Goal: Transaction & Acquisition: Download file/media

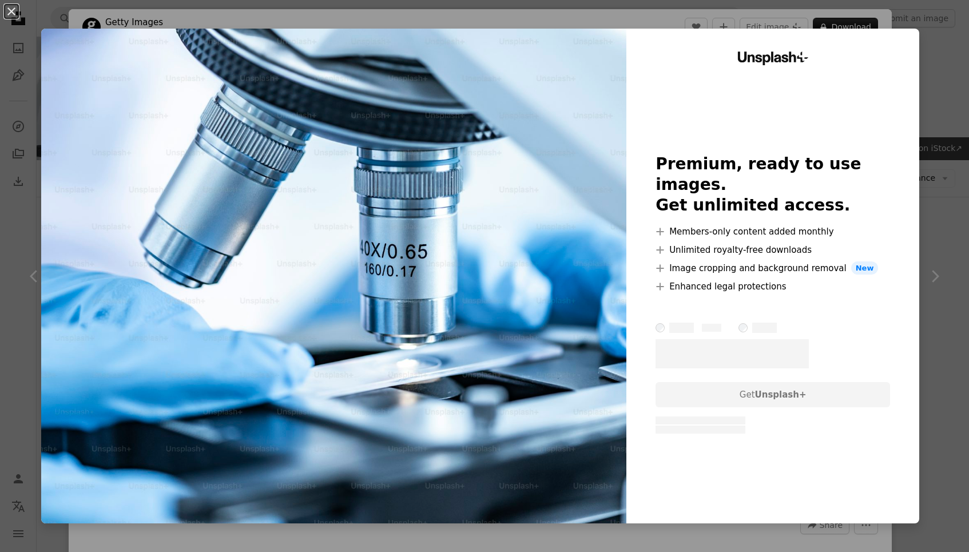
scroll to position [1097, 0]
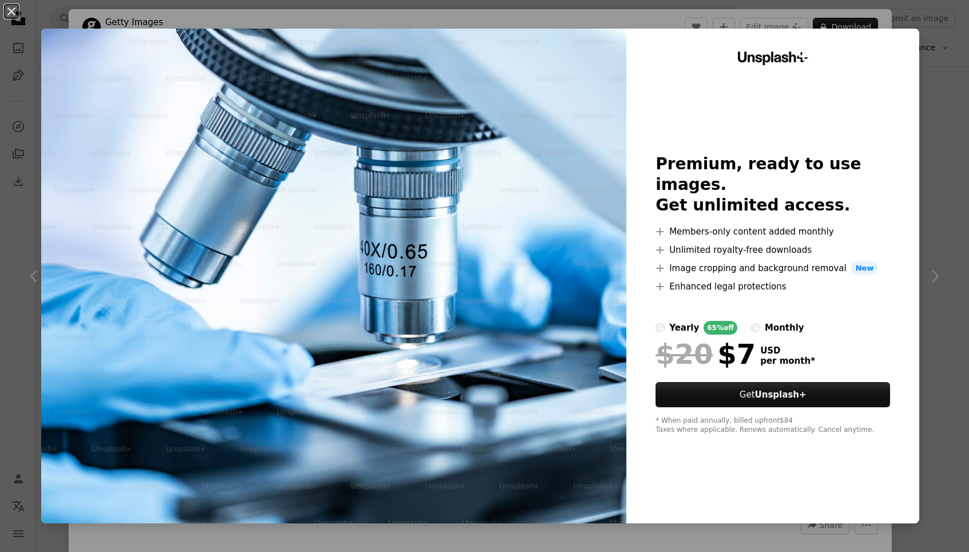
click at [943, 42] on div "An X shape Unsplash+ Premium, ready to use images. Get unlimited access. A plus…" at bounding box center [484, 276] width 969 height 552
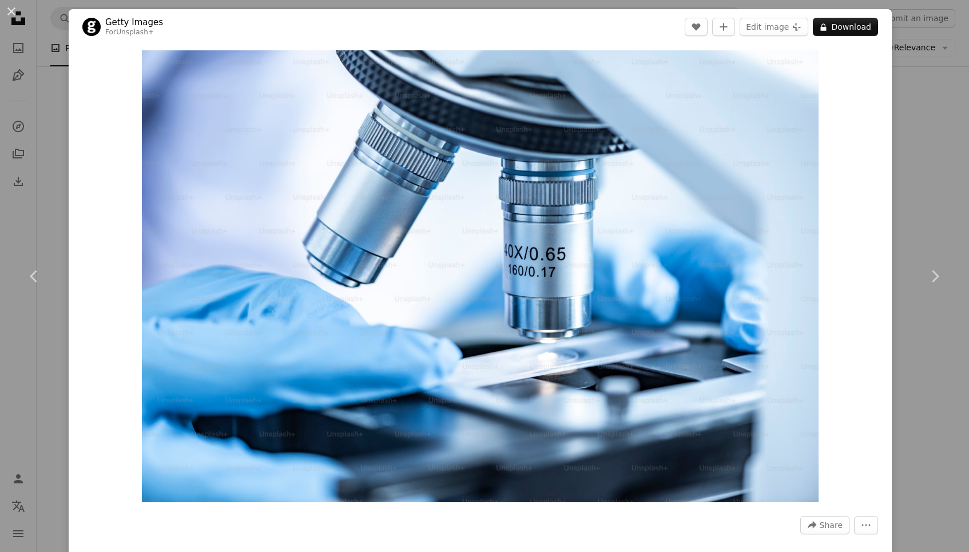
click at [925, 31] on div "An X shape Chevron left Chevron right Getty Images For Unsplash+ A heart A plus…" at bounding box center [484, 276] width 969 height 552
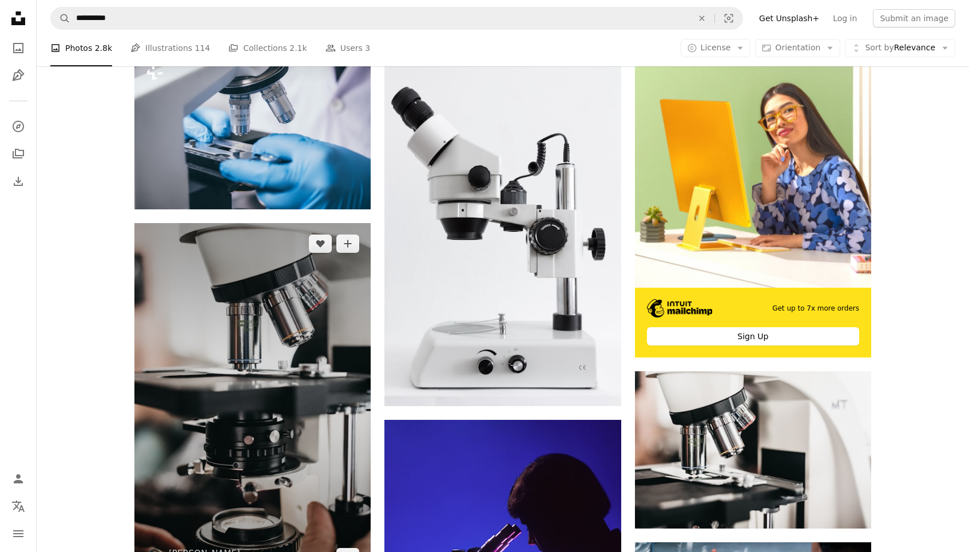
scroll to position [273, 0]
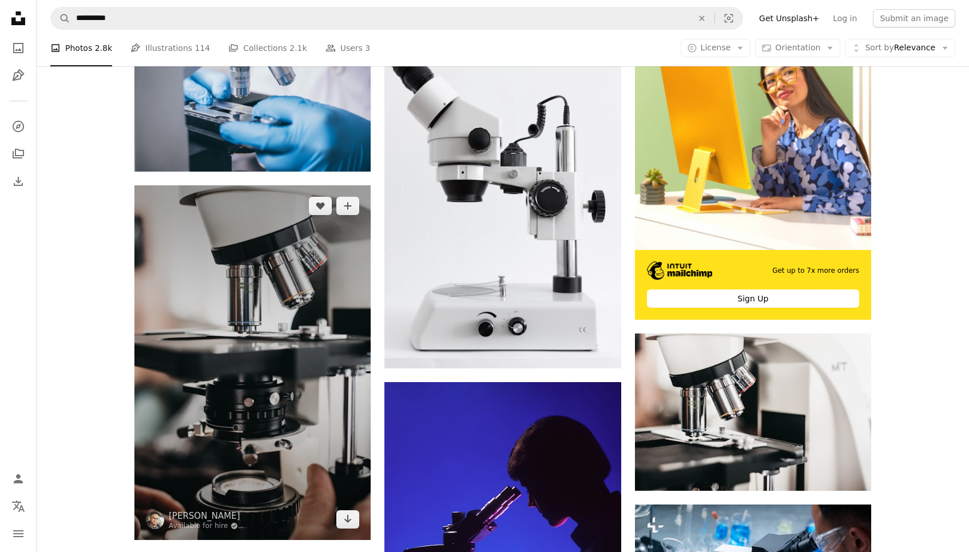
click at [316, 255] on img at bounding box center [252, 362] width 236 height 355
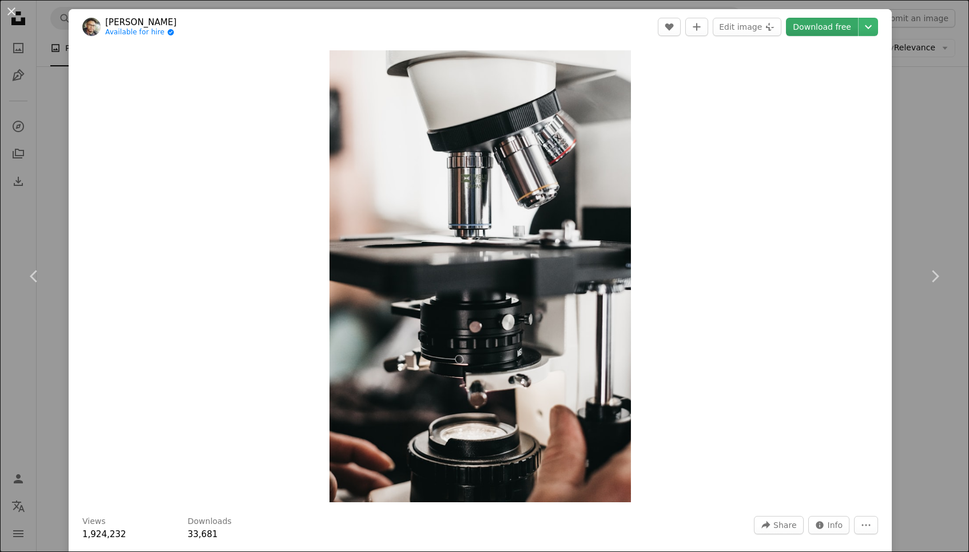
click at [833, 31] on link "Download free" at bounding box center [822, 27] width 72 height 18
